Goal: Task Accomplishment & Management: Use online tool/utility

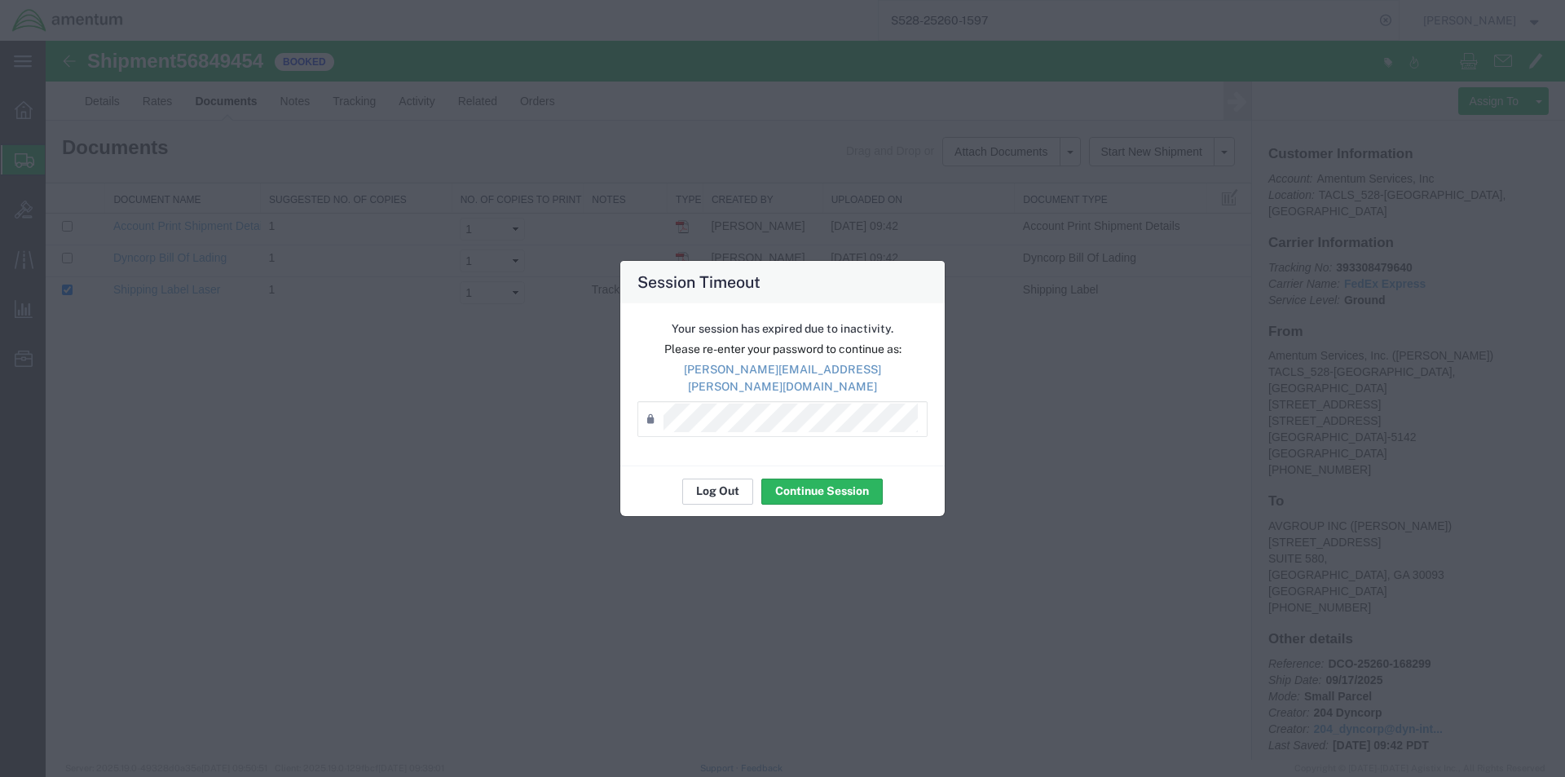
click at [726, 478] on button "Log Out" at bounding box center [717, 491] width 71 height 26
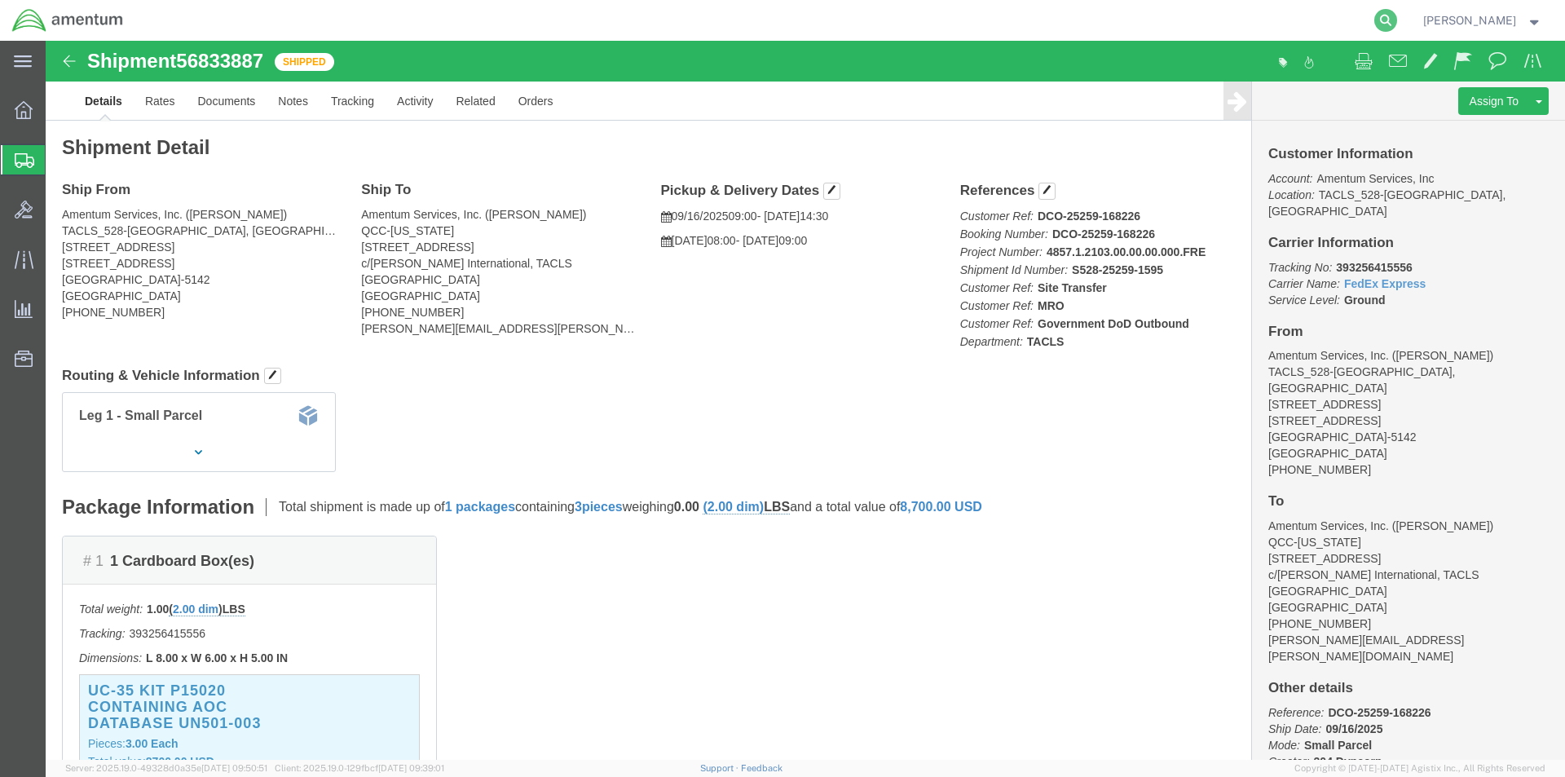
click at [1393, 17] on icon at bounding box center [1385, 20] width 23 height 23
paste input "S528-25260-1598"
click at [1385, 16] on icon at bounding box center [1385, 20] width 23 height 23
type input "S528-25260-1598"
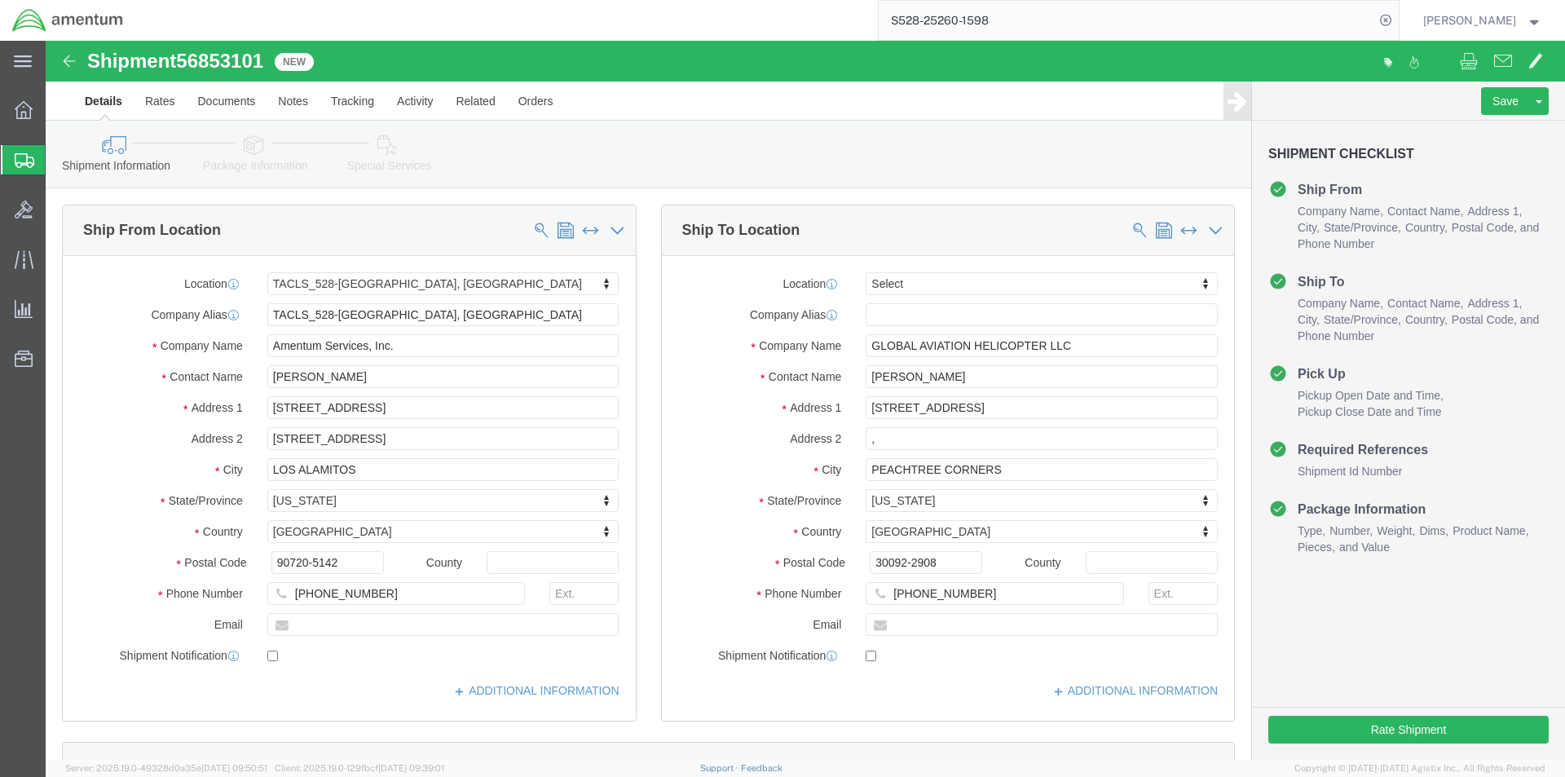
select select "42692"
select select
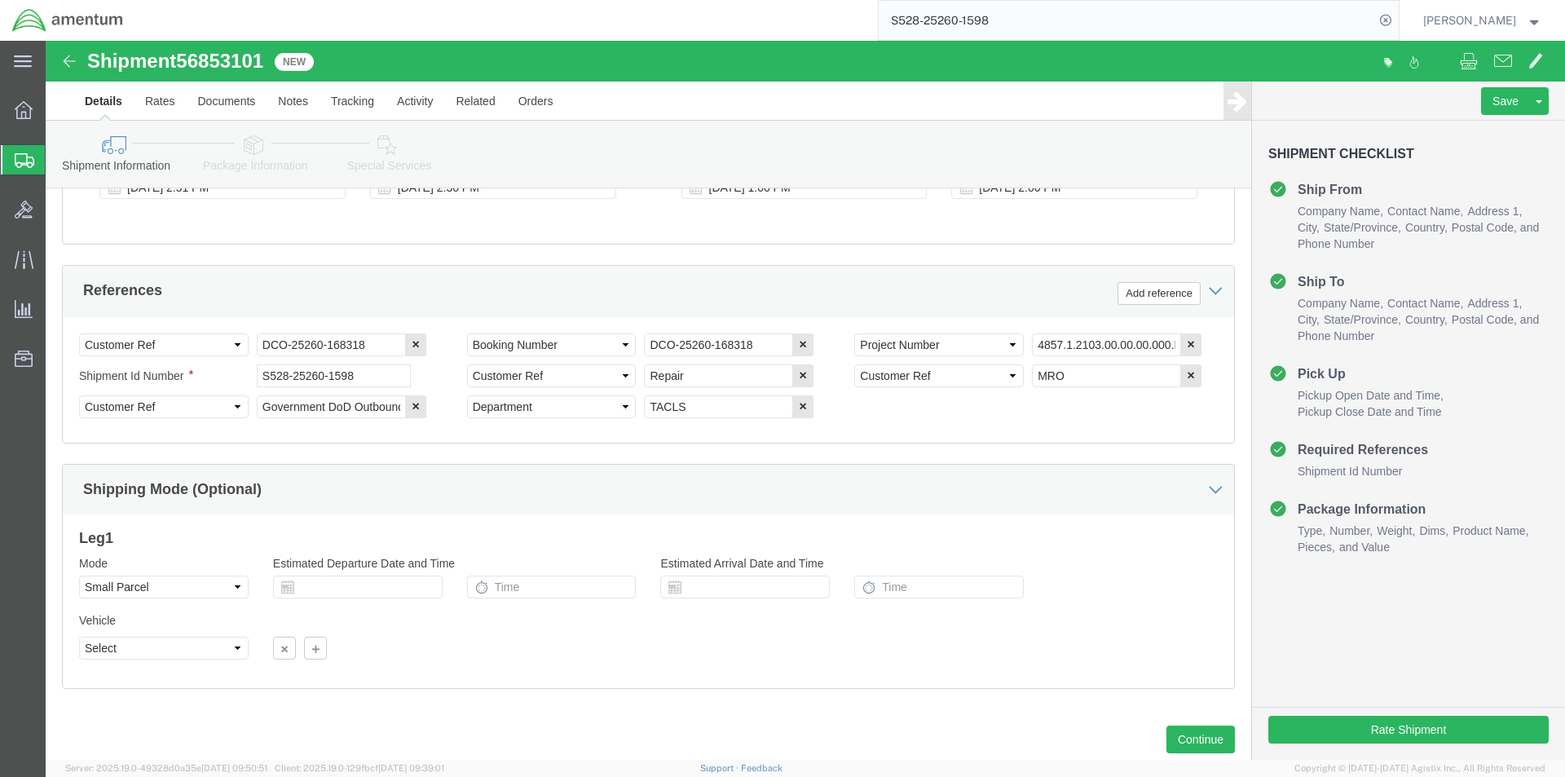
scroll to position [743, 0]
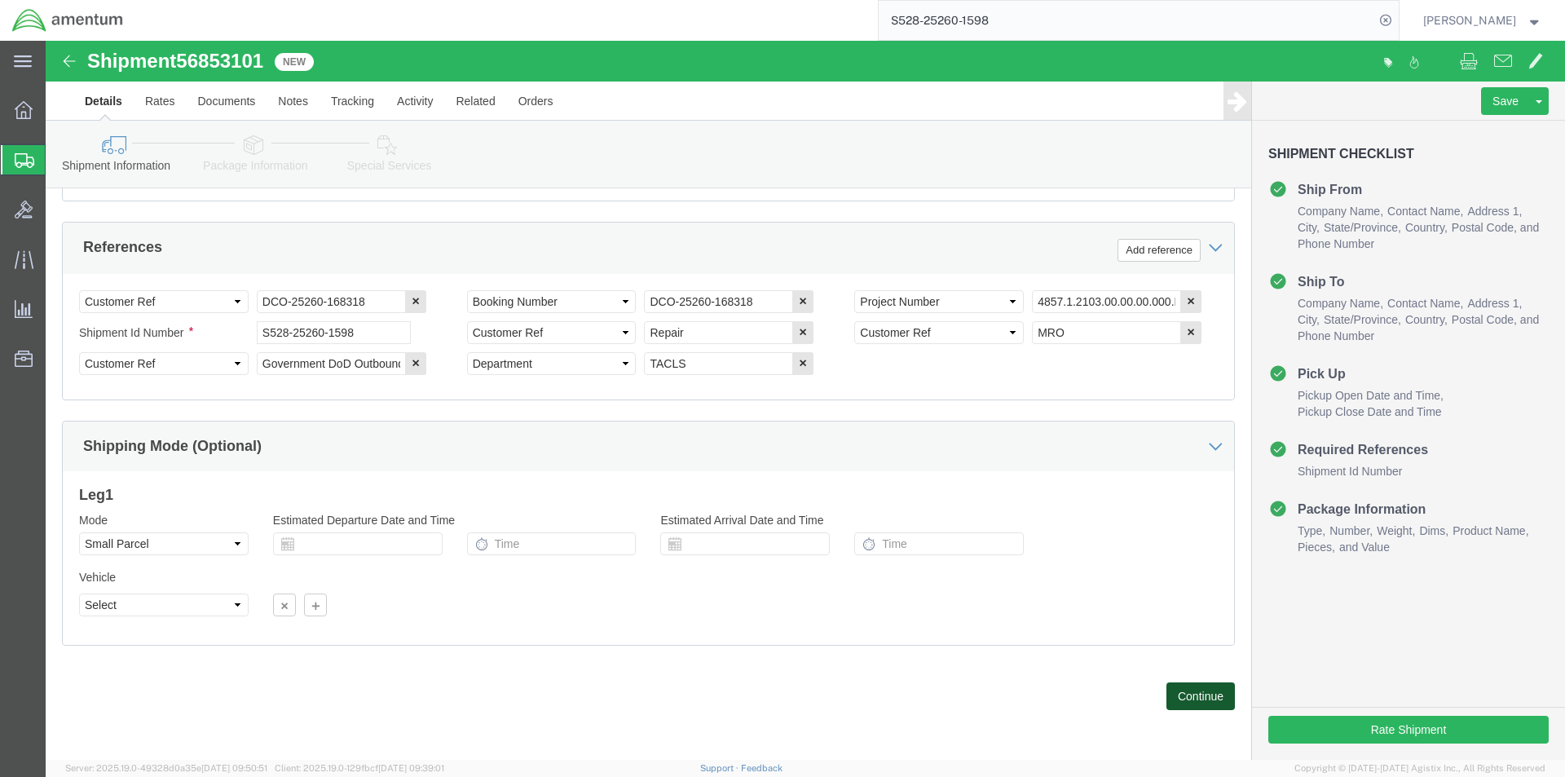
click button "Continue"
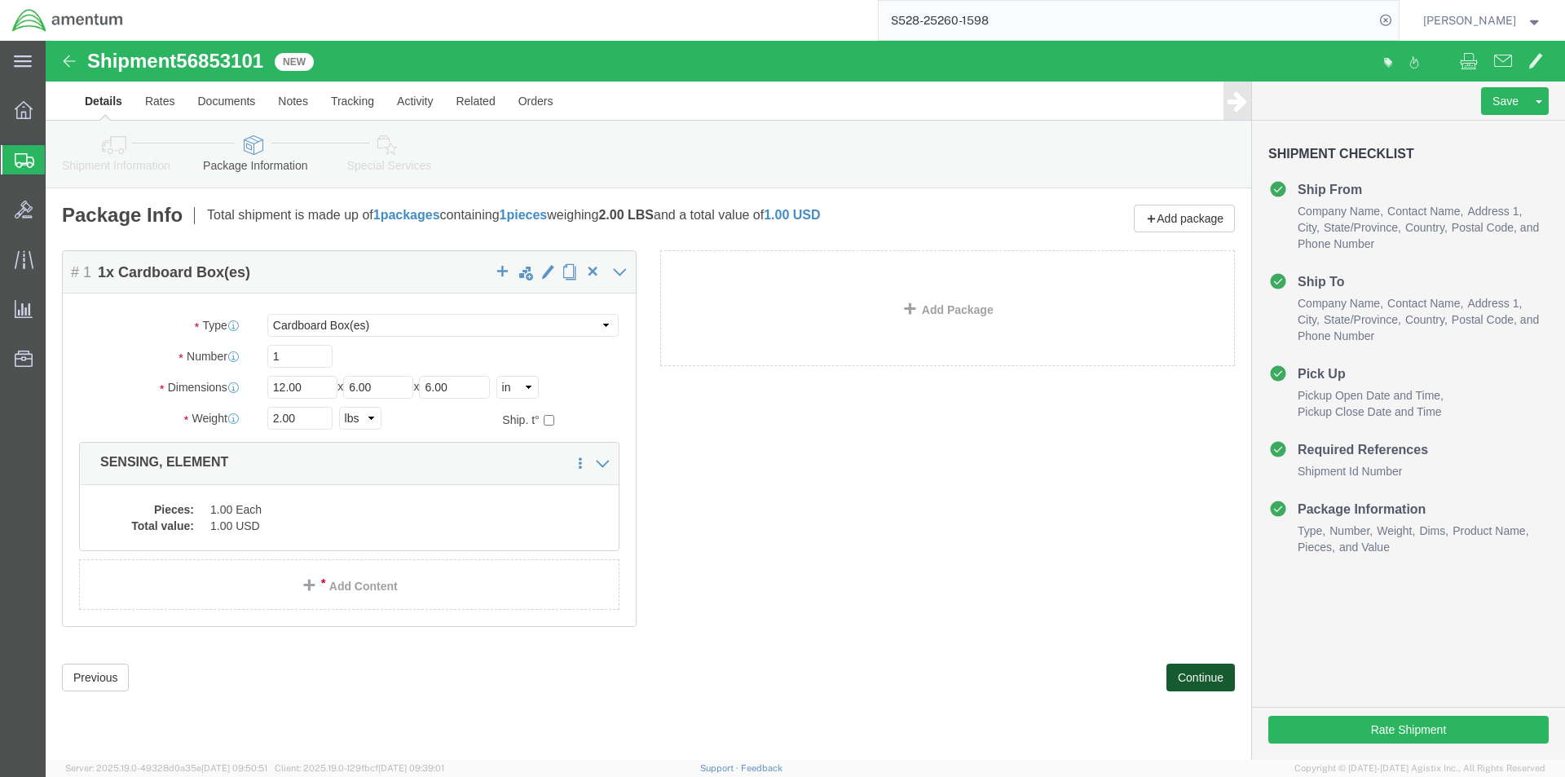
click button "Continue"
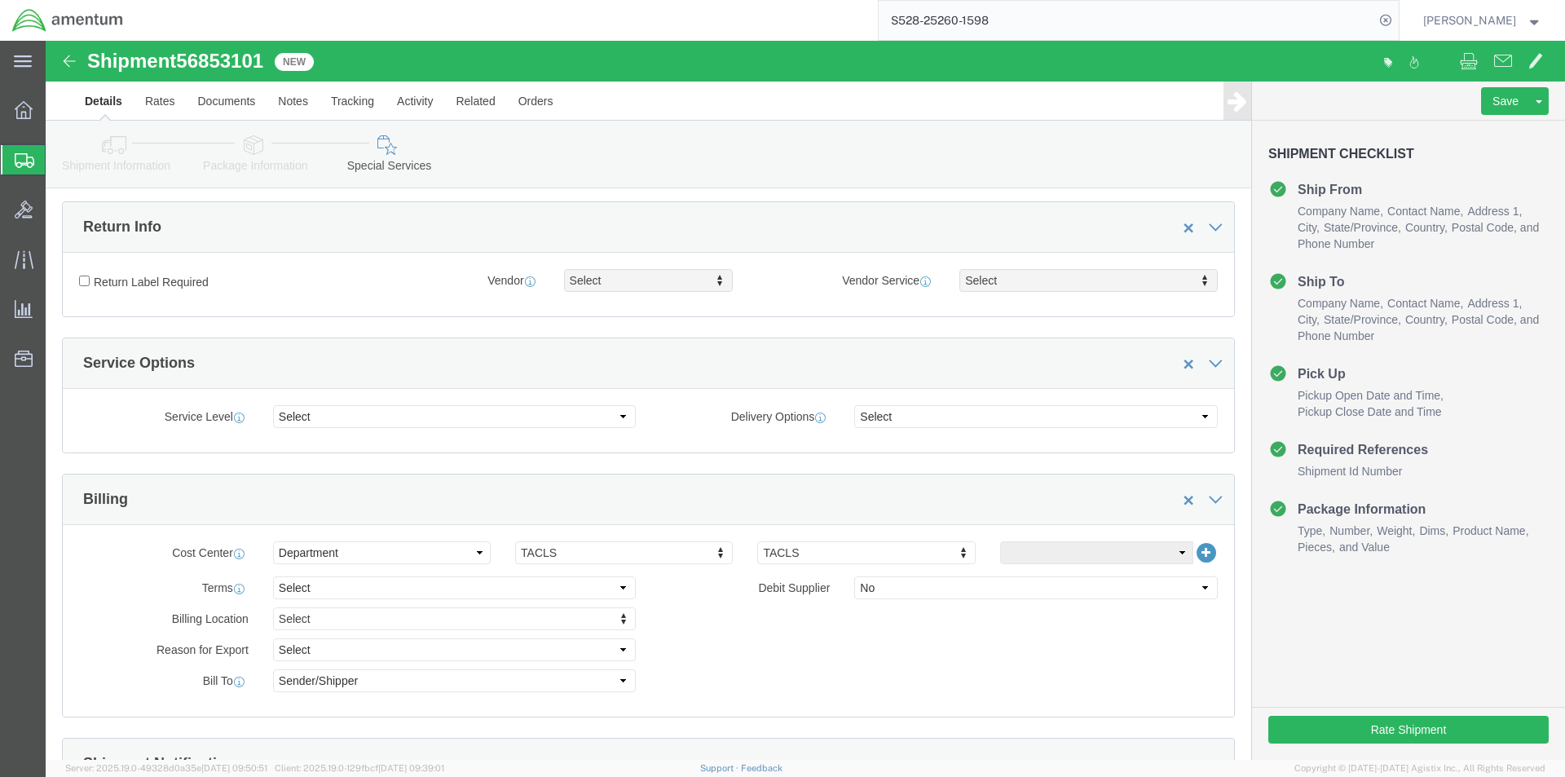
scroll to position [734, 0]
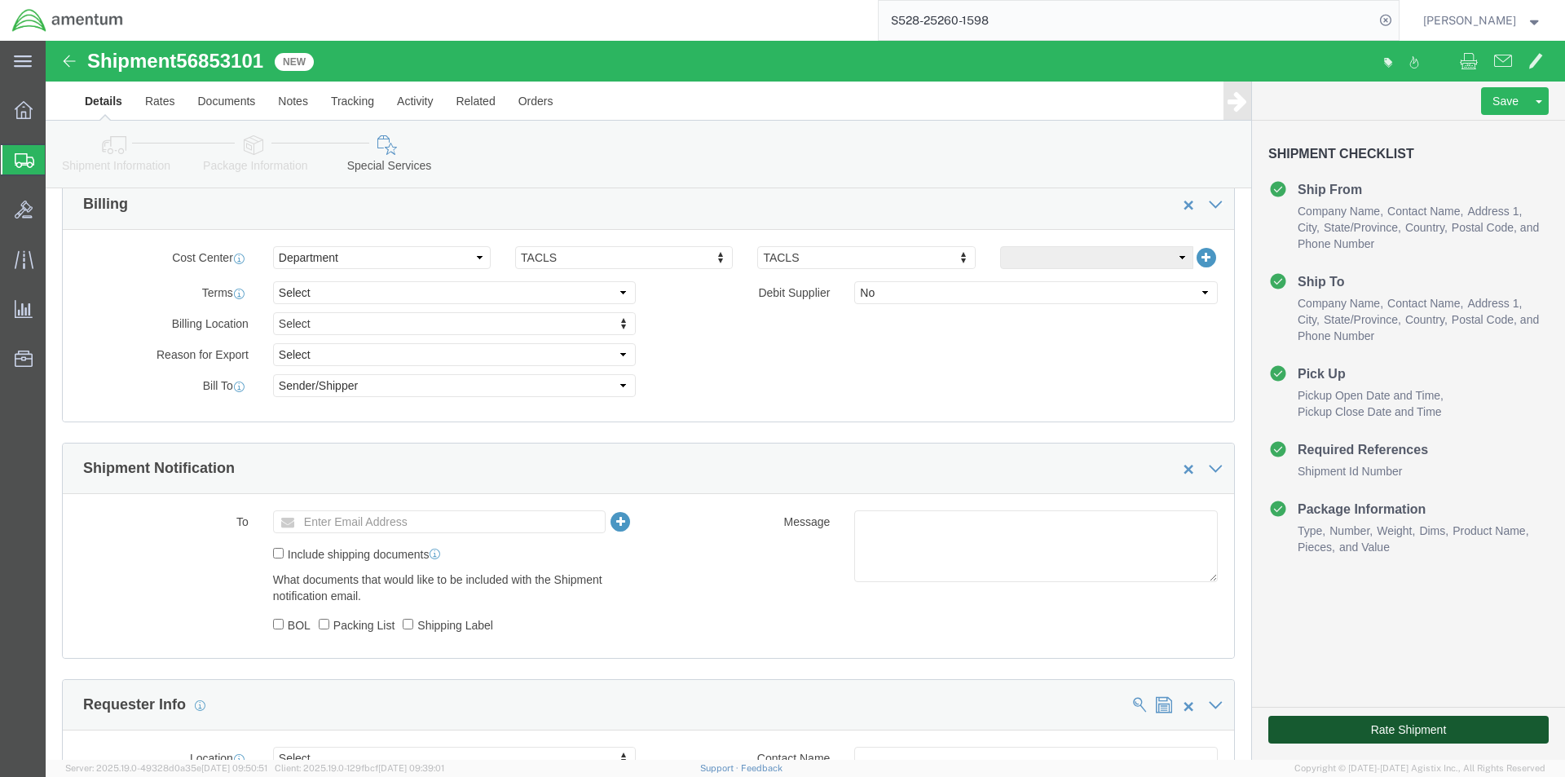
click button "Rate Shipment"
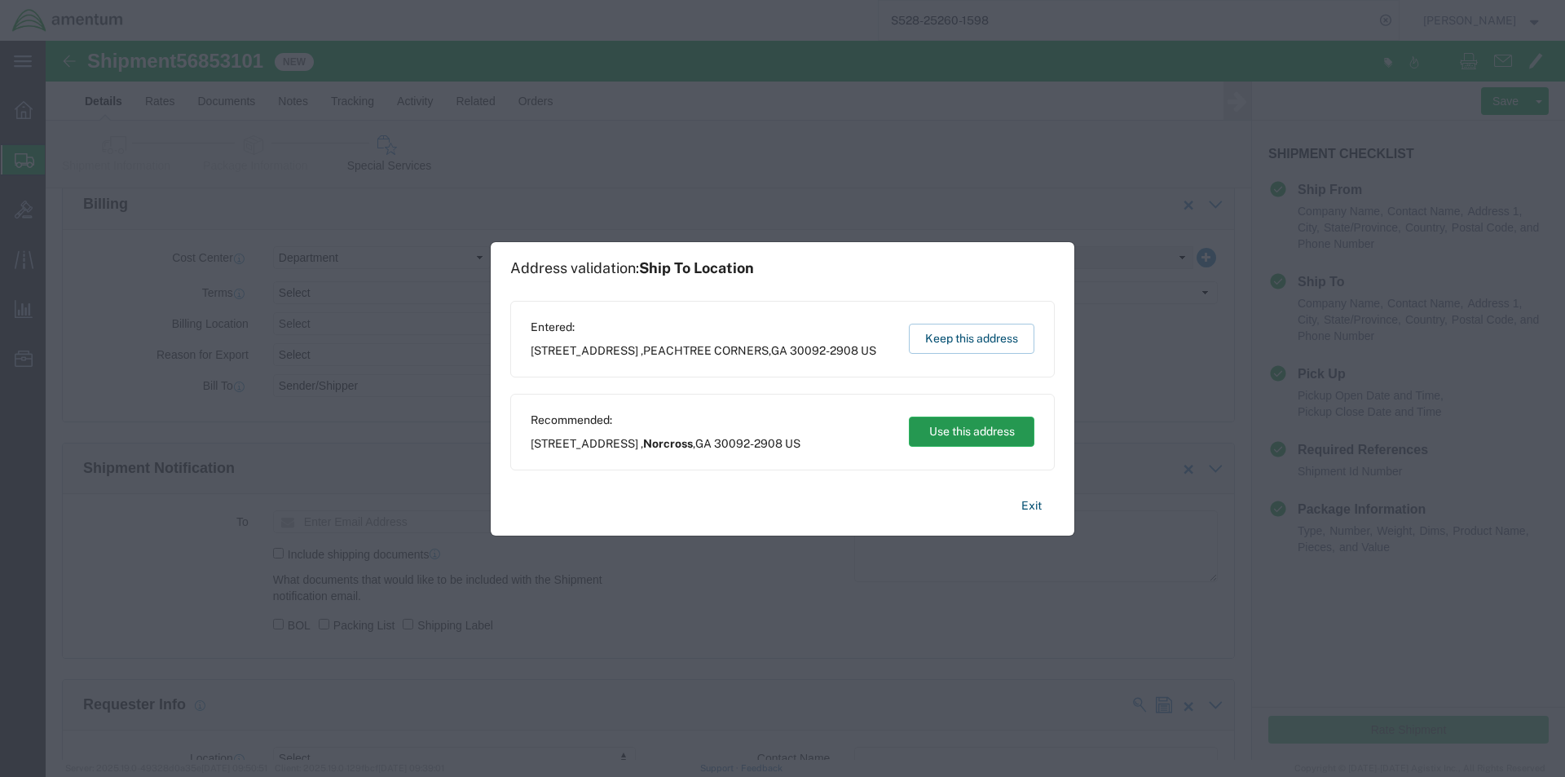
click at [916, 430] on button "Use this address" at bounding box center [972, 432] width 126 height 30
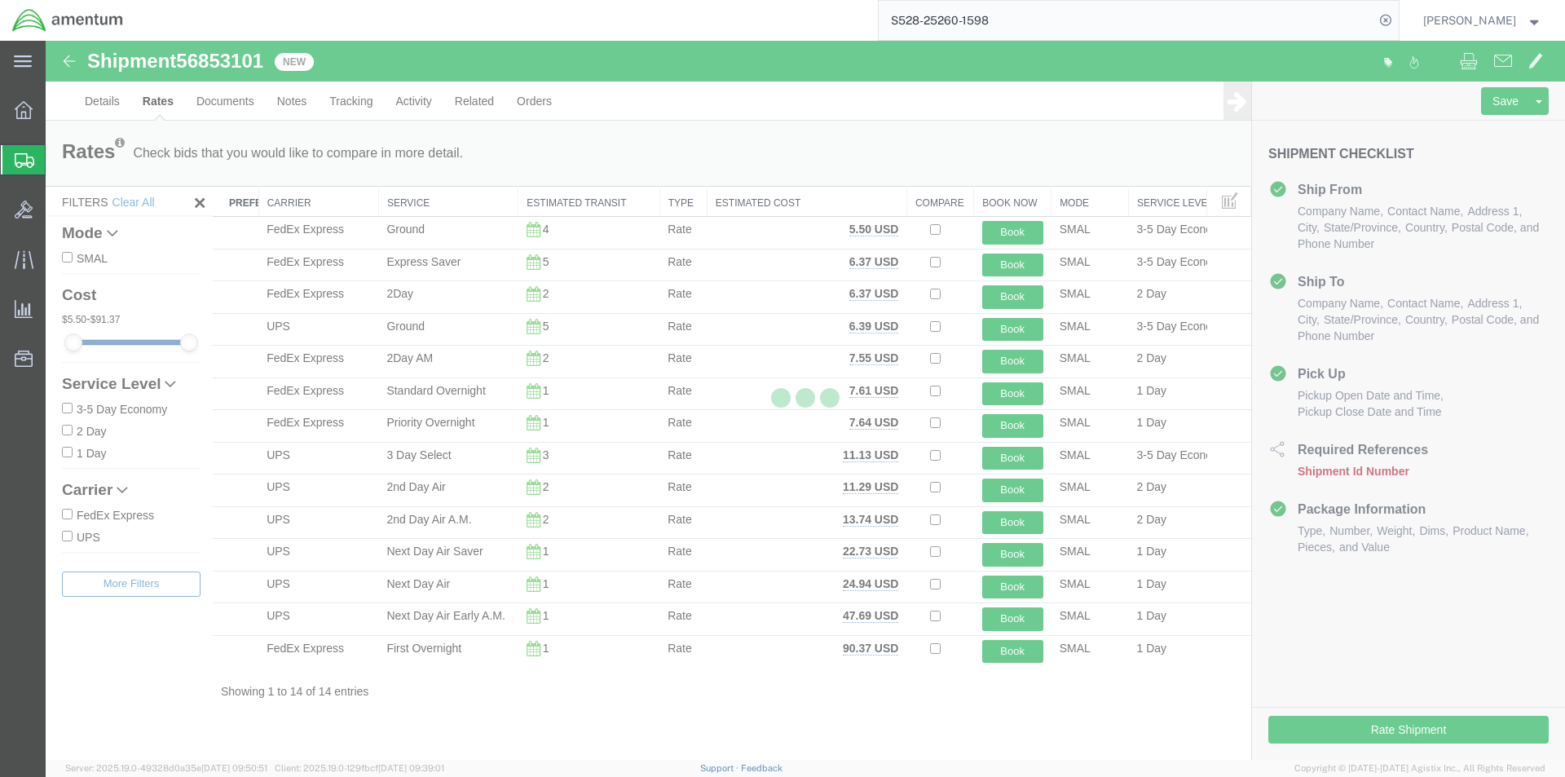
scroll to position [0, 0]
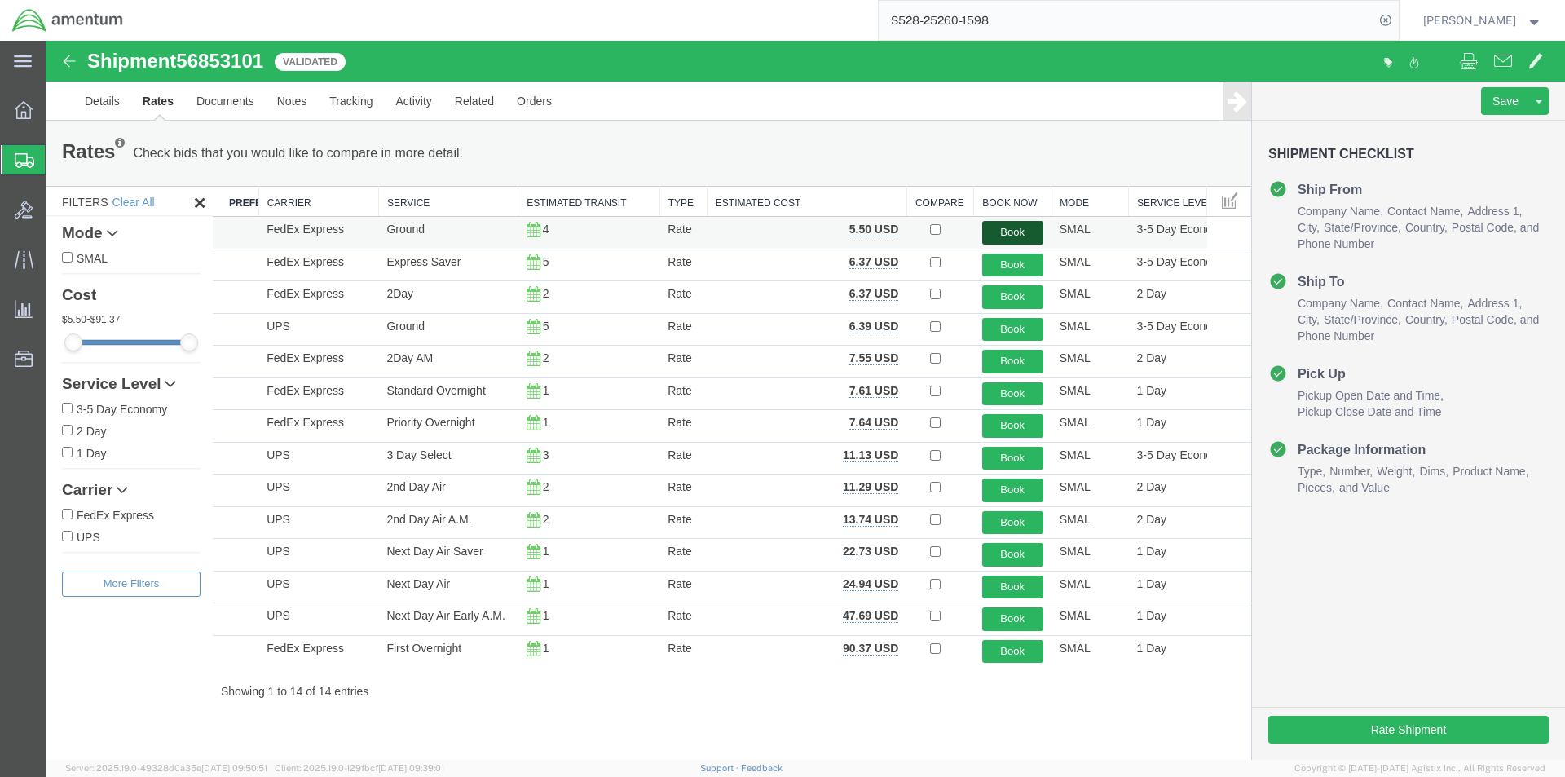
click at [1026, 229] on button "Book" at bounding box center [1012, 233] width 61 height 24
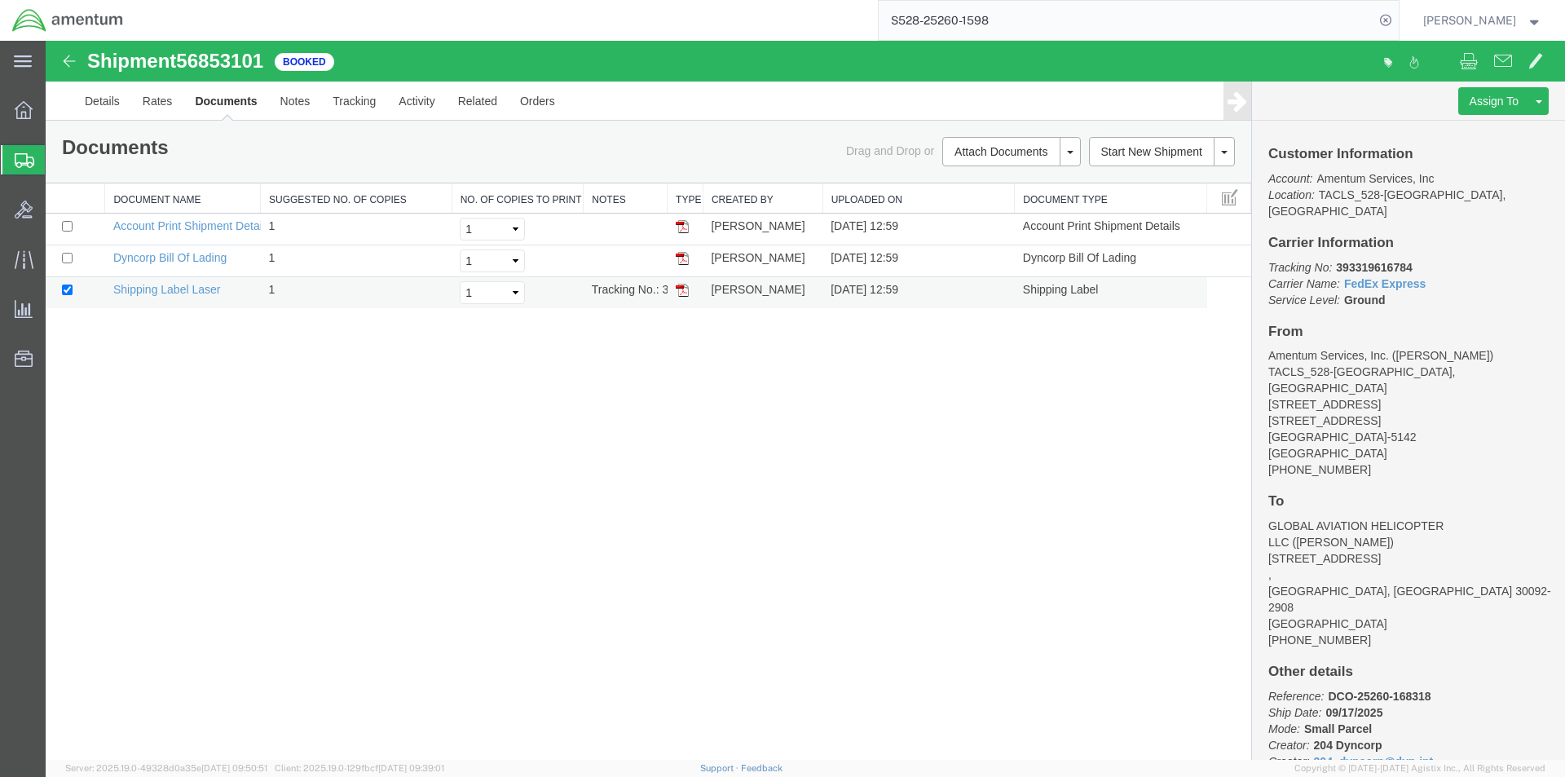
click at [680, 291] on img at bounding box center [682, 290] width 13 height 13
click at [678, 257] on img at bounding box center [682, 258] width 13 height 13
